Goal: Information Seeking & Learning: Learn about a topic

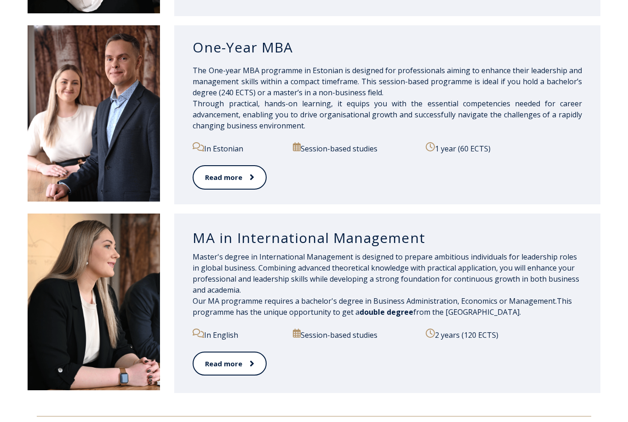
scroll to position [943, 0]
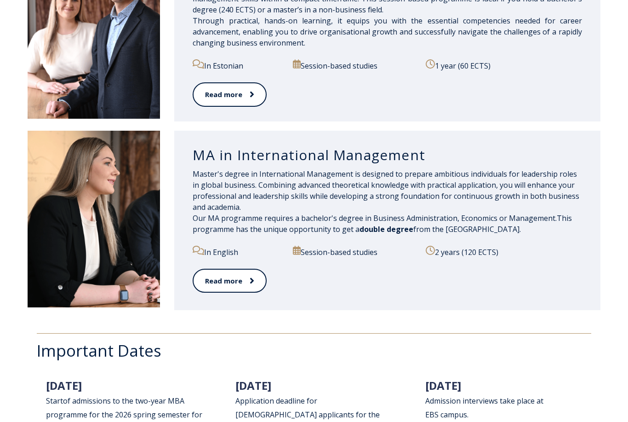
click at [254, 169] on span "Master's degree in International Management is designed to prepare ambitious in…" at bounding box center [386, 190] width 387 height 43
click at [235, 270] on link "Read more" at bounding box center [229, 280] width 73 height 25
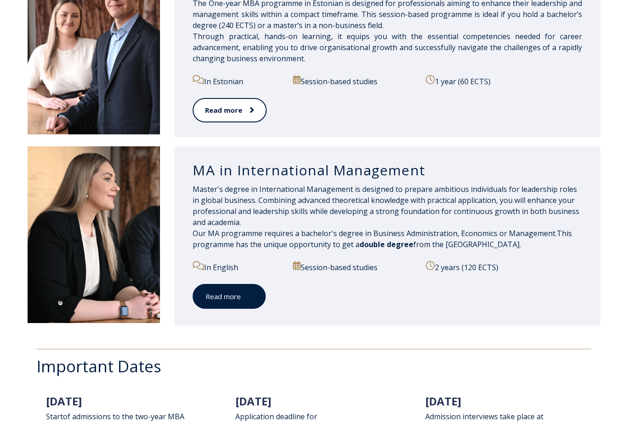
scroll to position [923, 0]
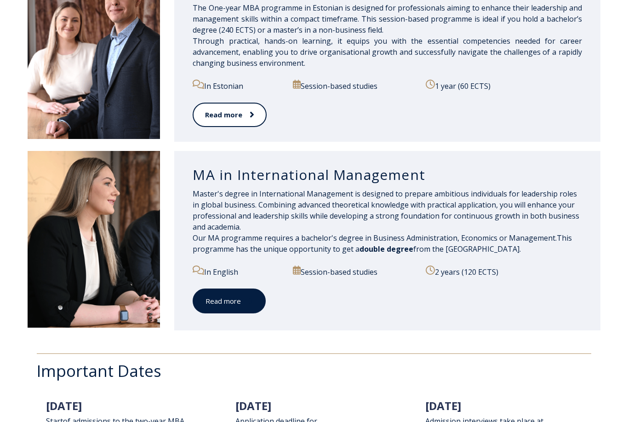
click at [250, 299] on icon at bounding box center [251, 301] width 4 height 6
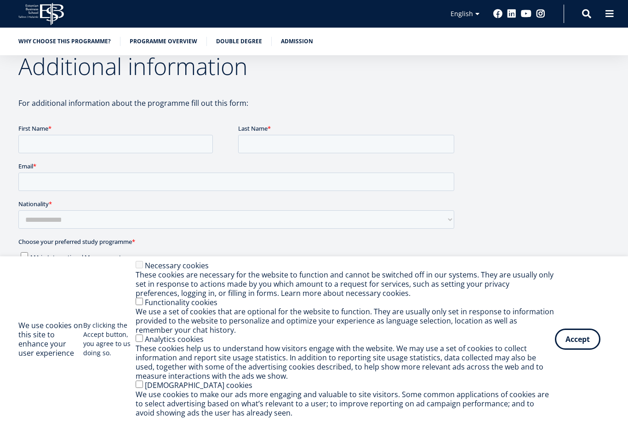
scroll to position [1381, 0]
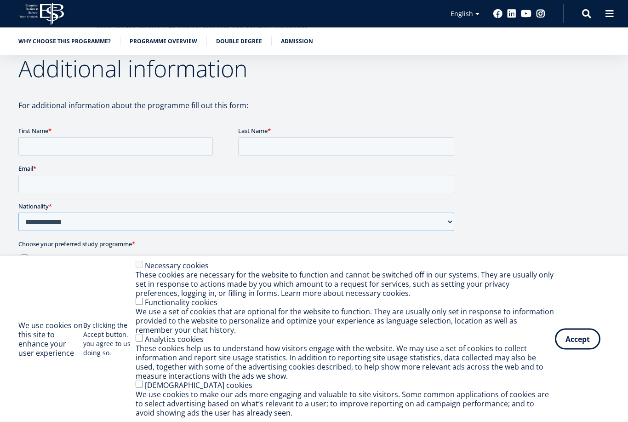
click at [429, 227] on select "**********" at bounding box center [236, 221] width 436 height 18
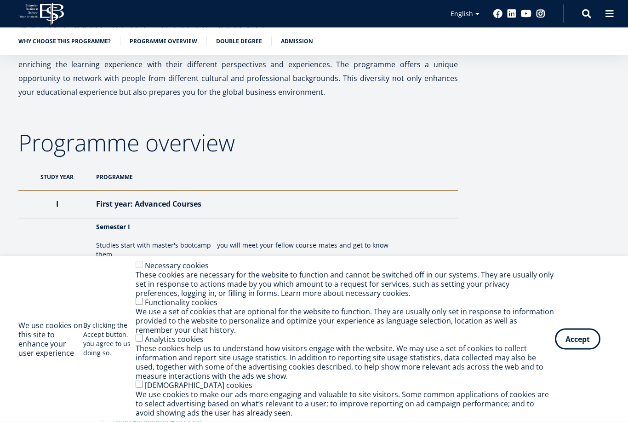
scroll to position [656, 0]
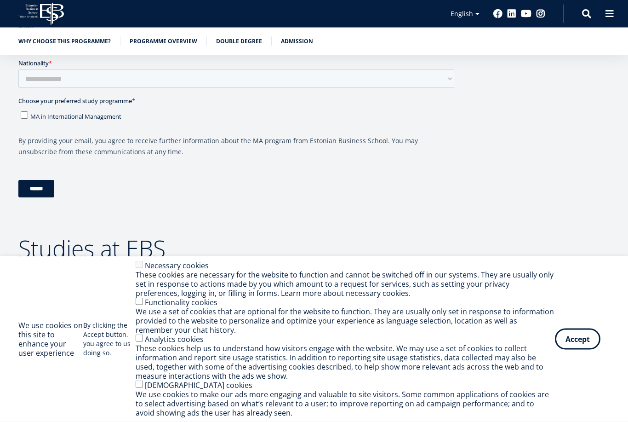
scroll to position [1521, 0]
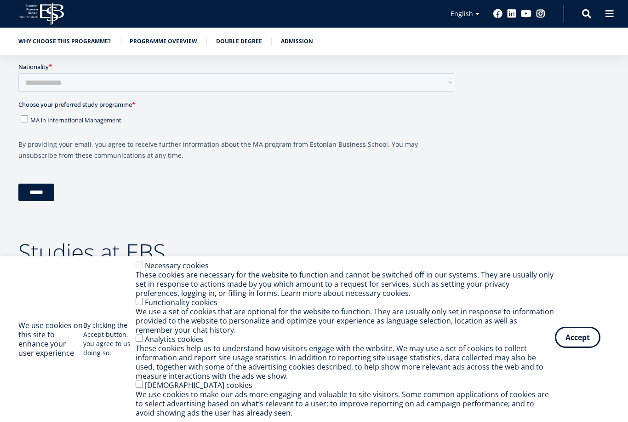
click at [578, 339] on button "Accept" at bounding box center [578, 336] width 46 height 21
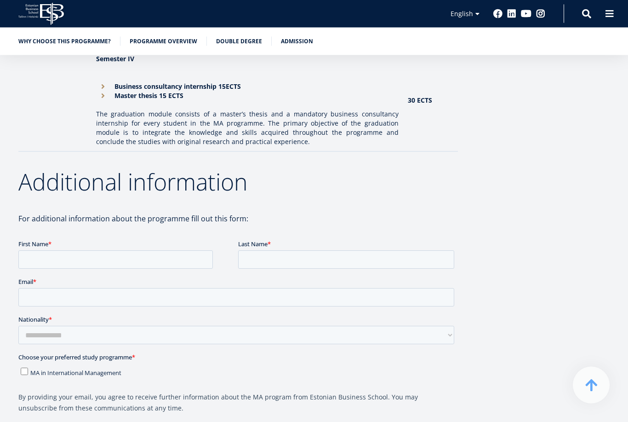
scroll to position [1227, 0]
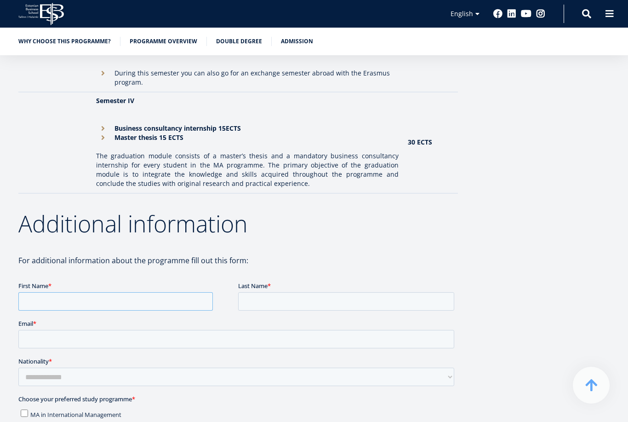
click at [155, 301] on input "First Name *" at bounding box center [115, 301] width 195 height 18
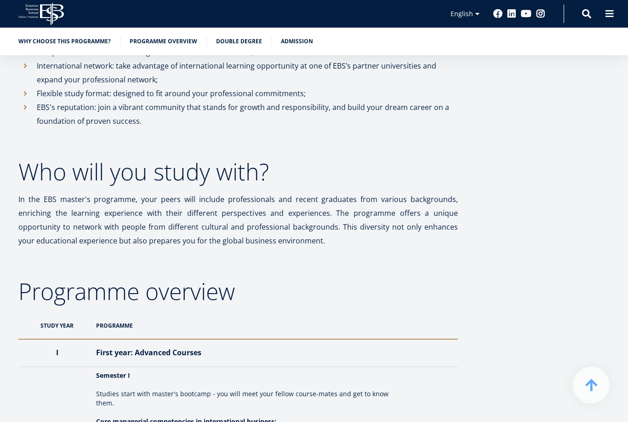
scroll to position [455, 0]
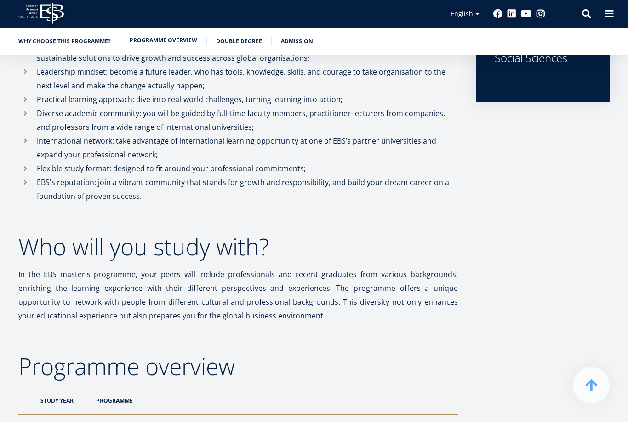
click at [165, 40] on link "Programme overview" at bounding box center [164, 40] width 68 height 9
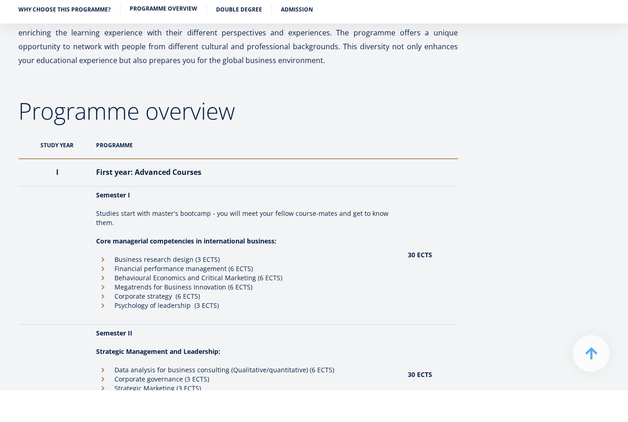
scroll to position [710, 0]
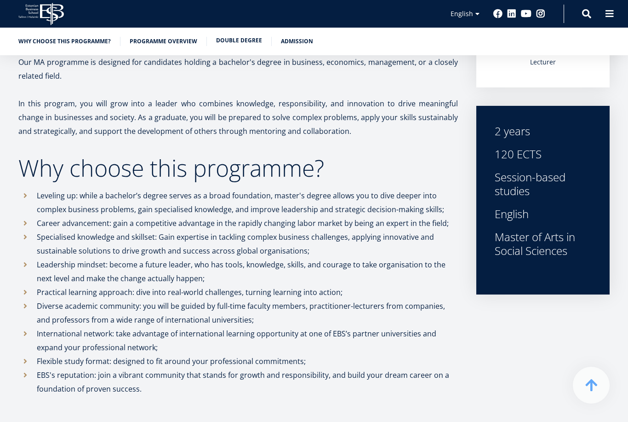
click at [228, 43] on link "Double Degree" at bounding box center [239, 40] width 46 height 9
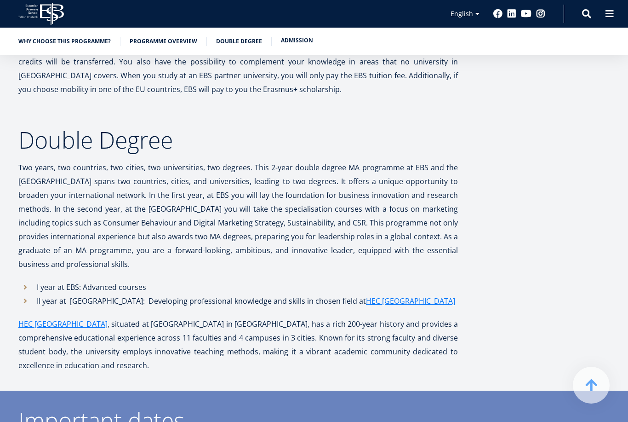
click at [302, 41] on link "Admission" at bounding box center [297, 40] width 32 height 9
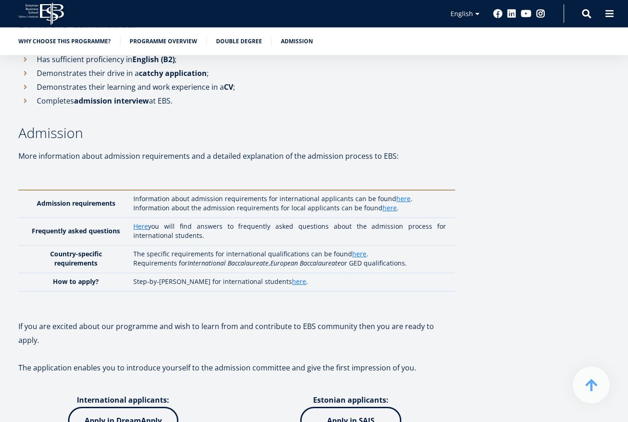
scroll to position [2663, 0]
click at [401, 194] on link "here" at bounding box center [403, 198] width 14 height 9
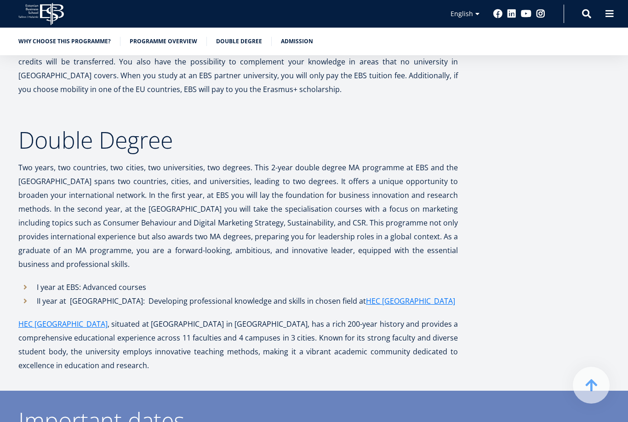
scroll to position [710, 0]
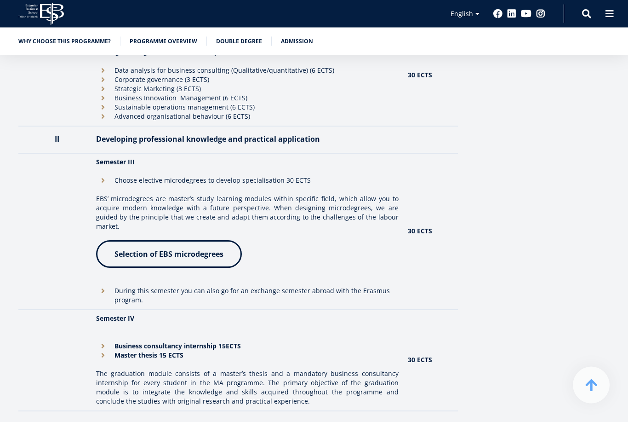
scroll to position [851, 0]
